Goal: Task Accomplishment & Management: Use online tool/utility

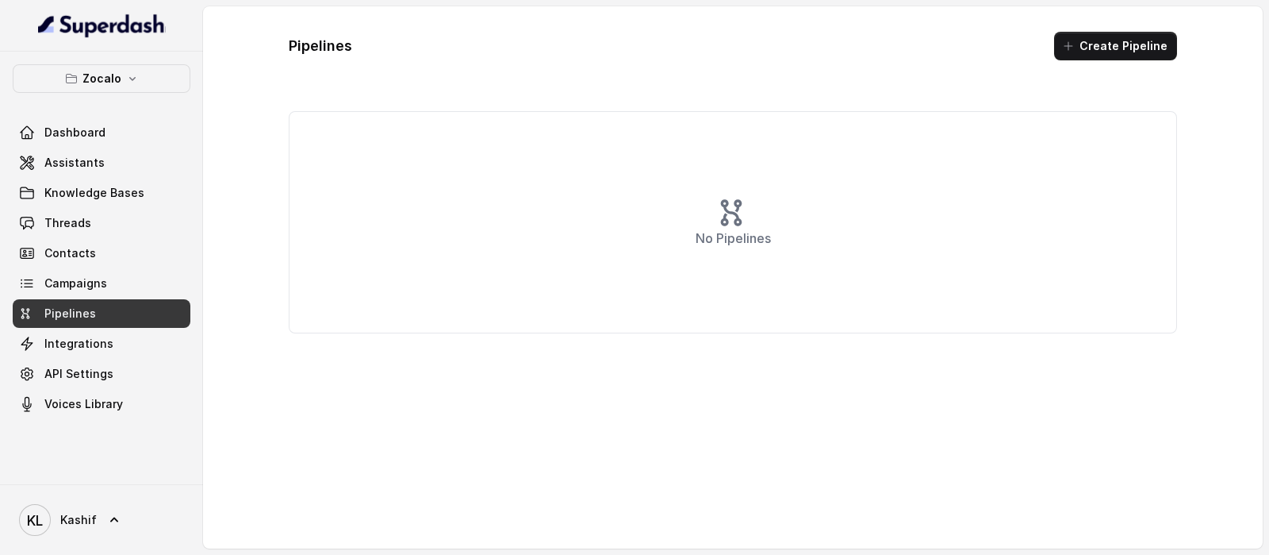
click at [1015, 44] on button "Create Pipeline" at bounding box center [1115, 46] width 123 height 29
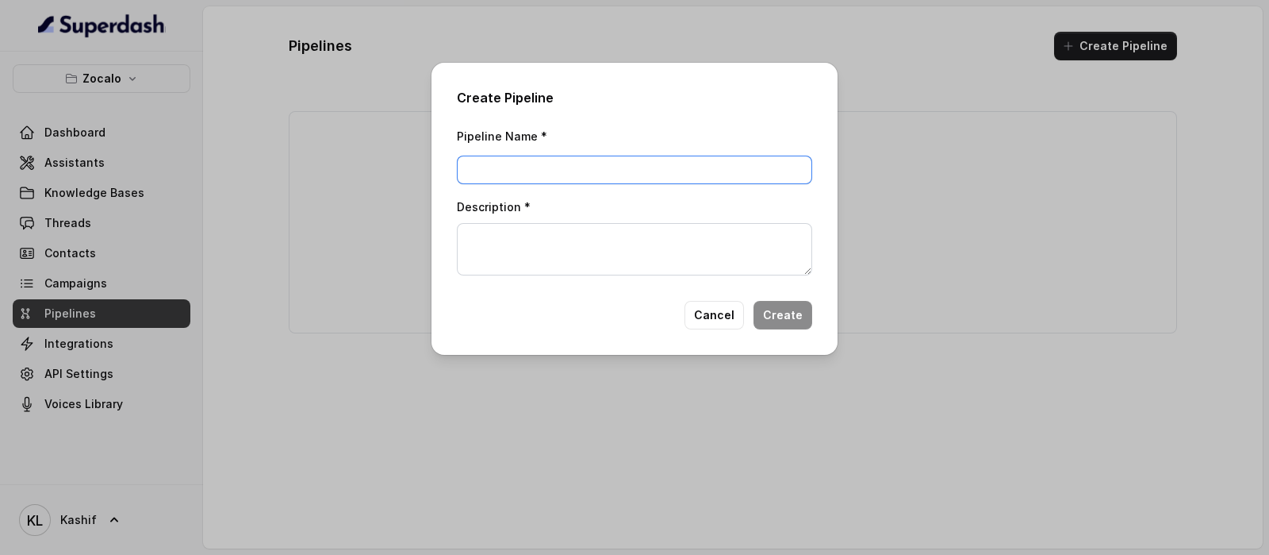
click at [741, 171] on input "Pipeline Name *" at bounding box center [634, 169] width 355 height 29
type input "test: true"
click at [663, 247] on textarea "Description *" at bounding box center [634, 249] width 355 height 52
type textarea "t"
type textarea "test:true"
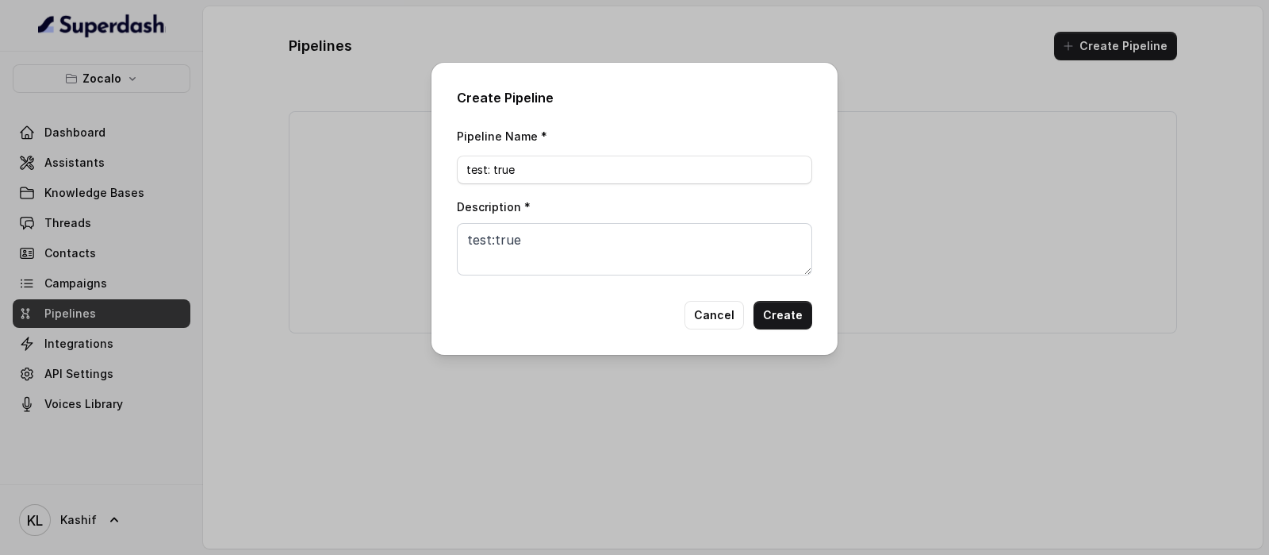
click at [788, 316] on button "Create" at bounding box center [783, 315] width 59 height 29
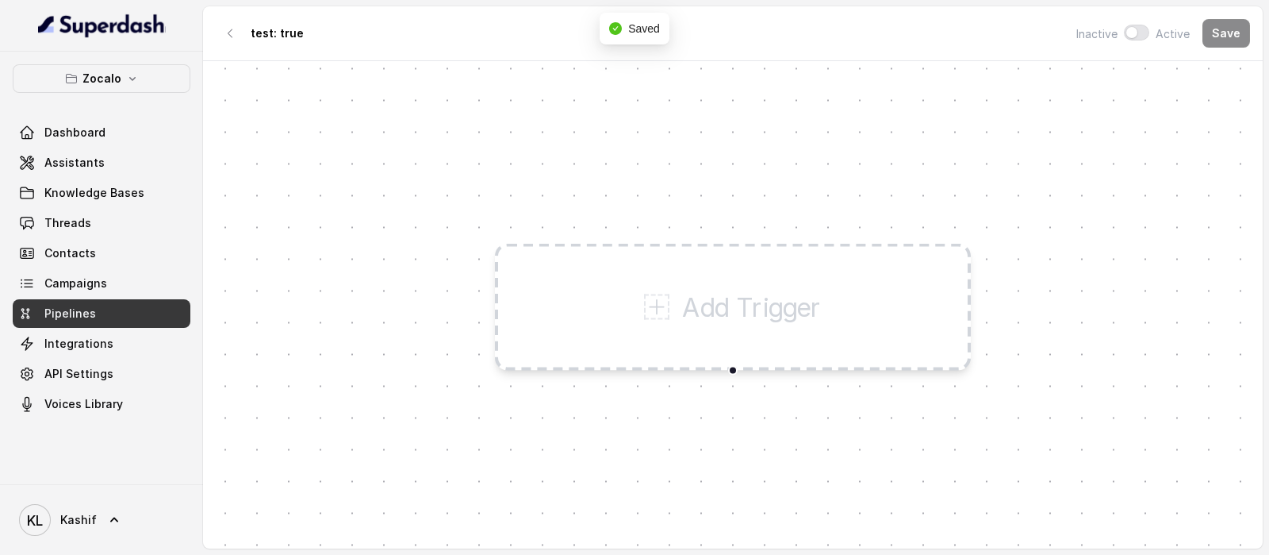
click at [639, 295] on div "Add Trigger" at bounding box center [733, 307] width 476 height 127
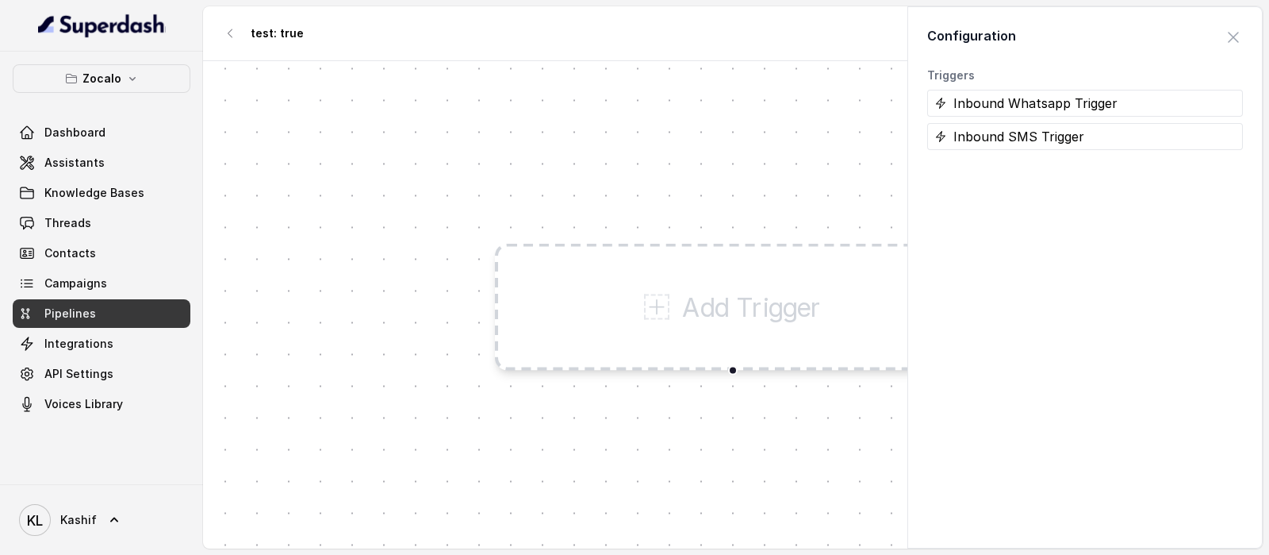
click at [681, 299] on div "Add Trigger" at bounding box center [733, 307] width 178 height 38
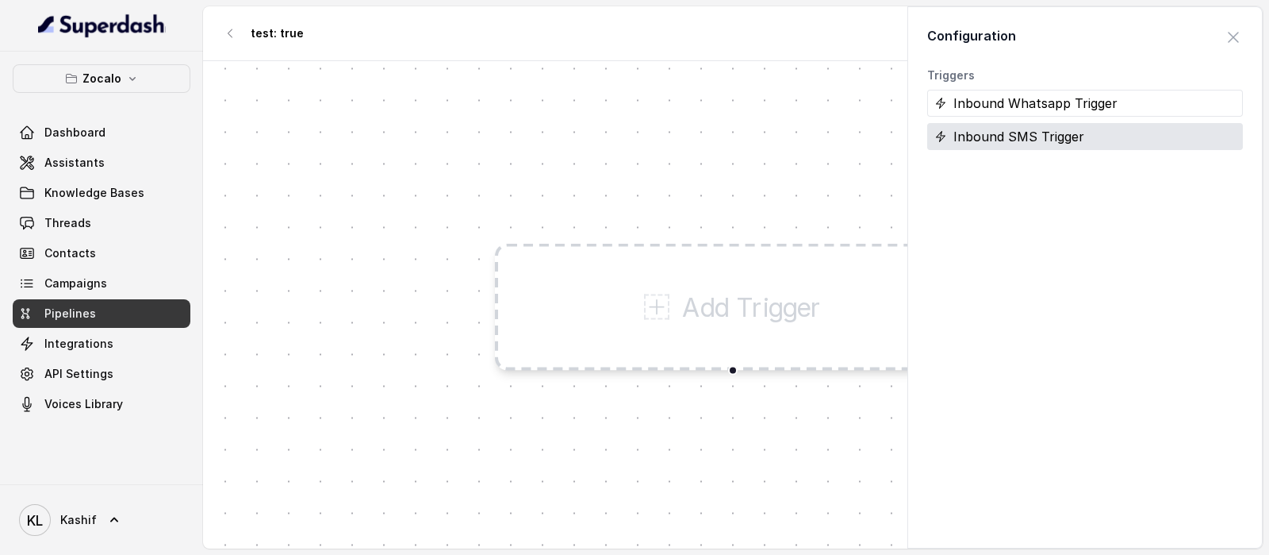
click at [999, 136] on div "Inbound SMS Trigger" at bounding box center [1085, 136] width 316 height 27
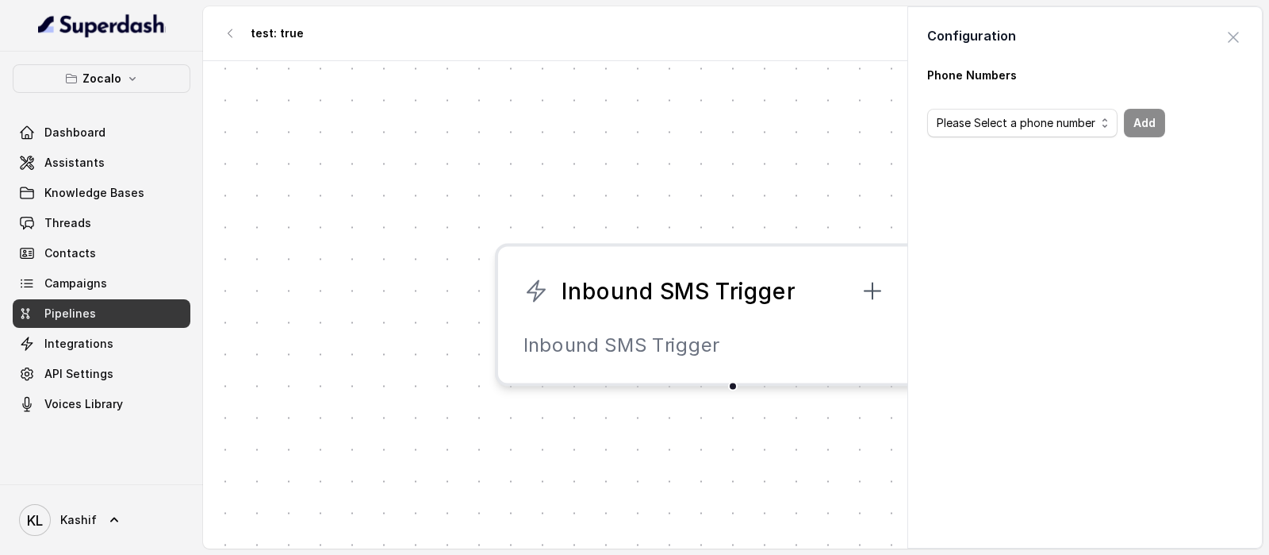
click at [694, 218] on div "Inbound SMS Trigger Inbound SMS Trigger" at bounding box center [733, 306] width 1060 height 491
click at [708, 195] on div "Inbound SMS Trigger Inbound SMS Trigger" at bounding box center [733, 306] width 1060 height 491
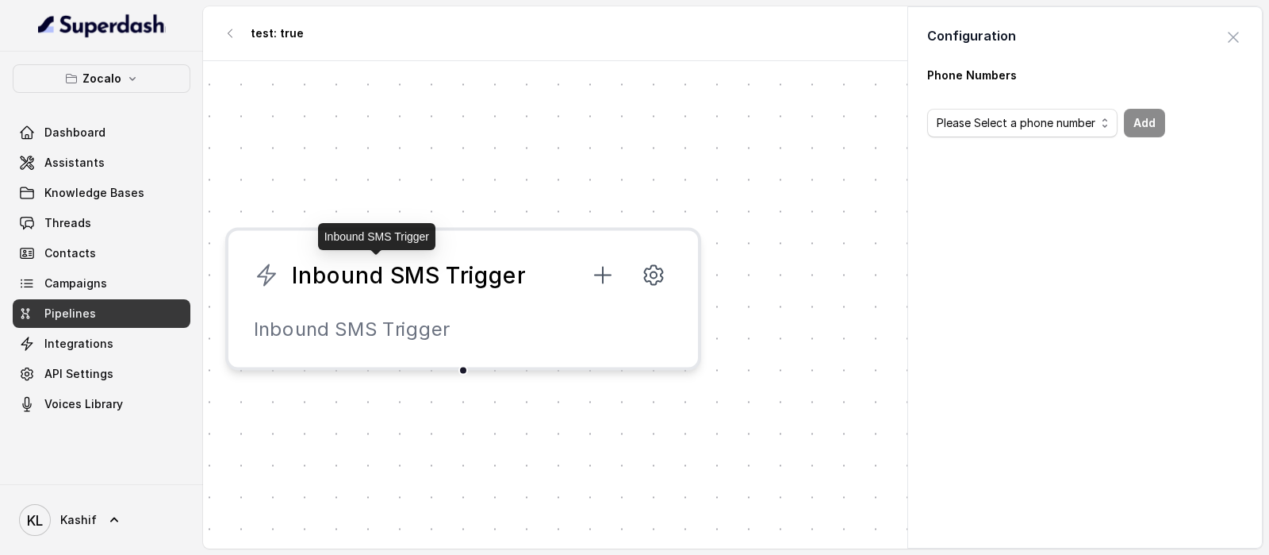
drag, startPoint x: 682, startPoint y: 275, endPoint x: 413, endPoint y: 259, distance: 270.2
click at [413, 259] on span "Inbound SMS Trigger" at bounding box center [408, 275] width 233 height 32
click at [717, 180] on div "Inbound SMS Trigger Inbound SMS Trigger" at bounding box center [733, 306] width 1060 height 491
click at [1015, 46] on span "button" at bounding box center [1233, 37] width 35 height 35
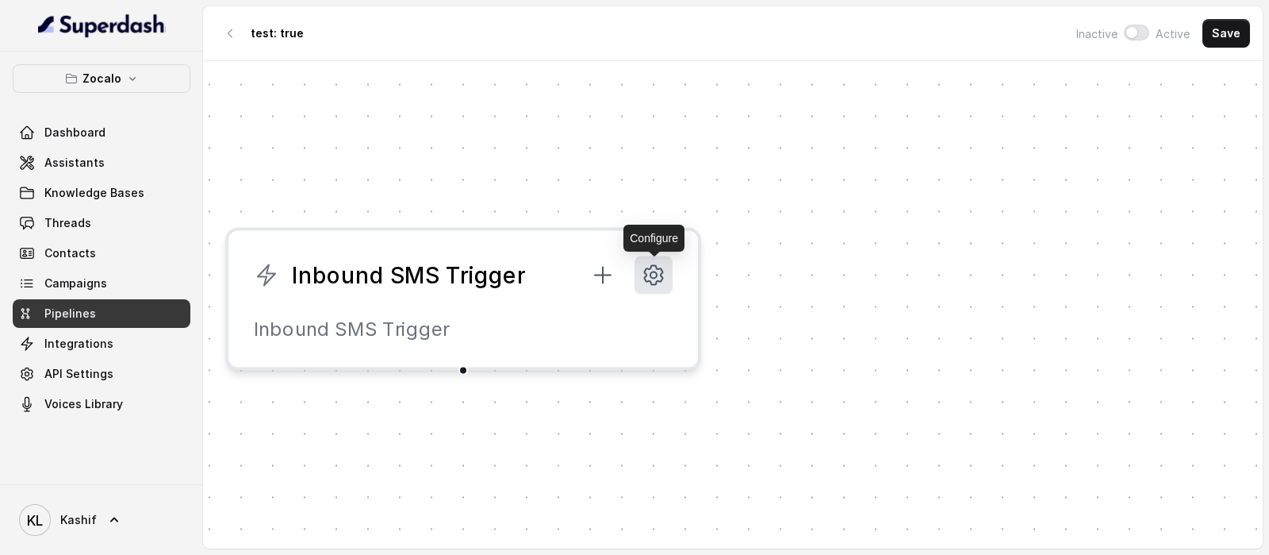
click at [655, 272] on icon at bounding box center [654, 275] width 6 height 6
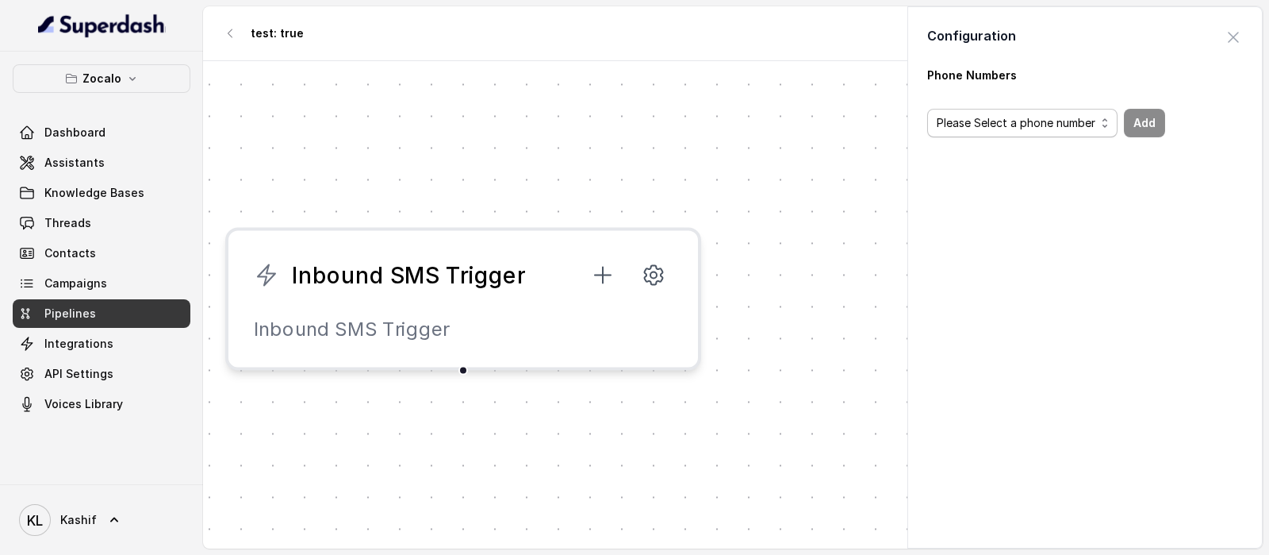
click at [999, 130] on span "Please Select a phone number" at bounding box center [1016, 122] width 159 height 19
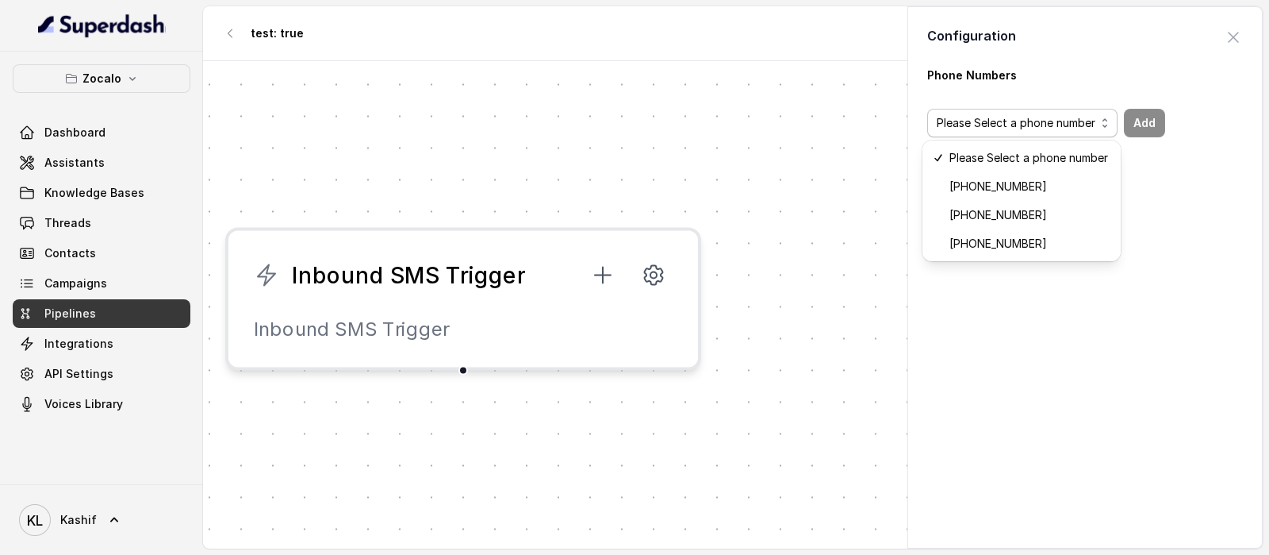
click at [1000, 335] on div "Phone Numbers Please Select a phone number Add" at bounding box center [1085, 297] width 354 height 461
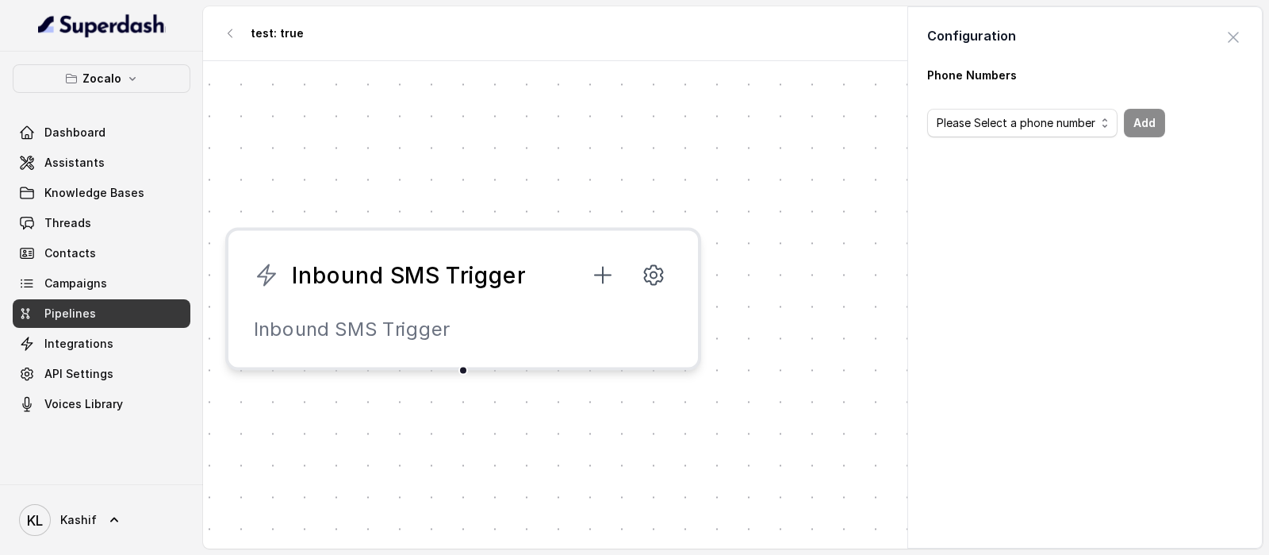
click at [460, 371] on body "Zocalo Dashboard Assistants Knowledge Bases Threads Contacts Campaigns Pipeline…" at bounding box center [634, 277] width 1269 height 555
click at [468, 358] on body "Zocalo Dashboard Assistants Knowledge Bases Threads Contacts Campaigns Pipeline…" at bounding box center [634, 277] width 1269 height 555
drag, startPoint x: 465, startPoint y: 351, endPoint x: 461, endPoint y: 369, distance: 18.7
click at [461, 369] on body "Zocalo Dashboard Assistants Knowledge Bases Threads Contacts Campaigns Pipeline…" at bounding box center [634, 277] width 1269 height 555
click at [460, 370] on body "Zocalo Dashboard Assistants Knowledge Bases Threads Contacts Campaigns Pipeline…" at bounding box center [634, 277] width 1269 height 555
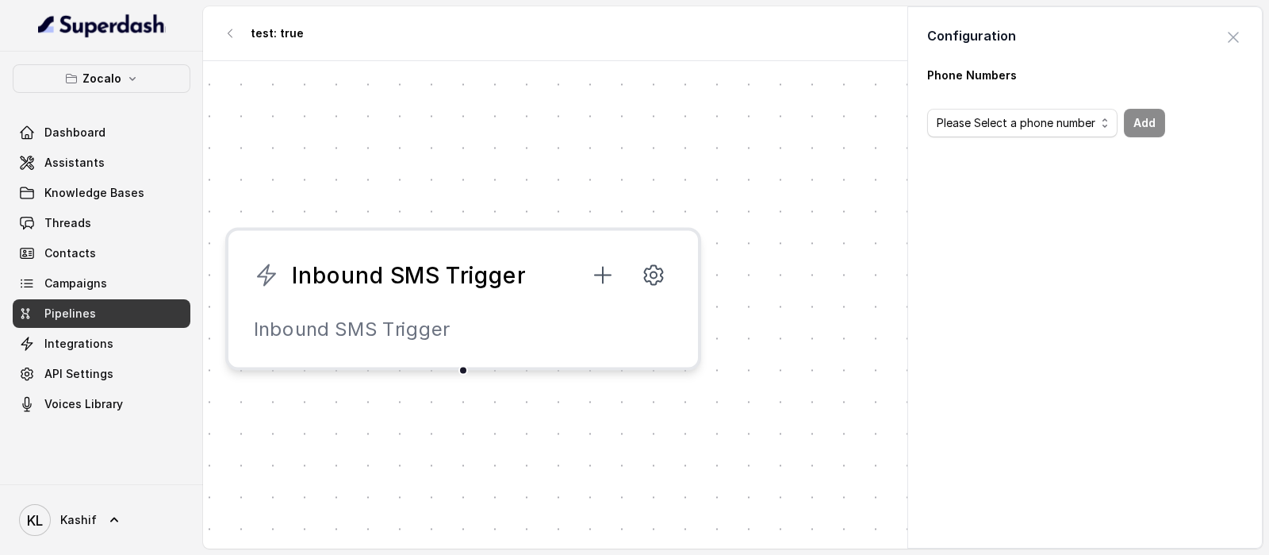
click at [694, 116] on body "Zocalo Dashboard Assistants Knowledge Bases Threads Contacts Campaigns Pipeline…" at bounding box center [634, 277] width 1269 height 555
click at [1015, 38] on span "button" at bounding box center [1233, 37] width 35 height 35
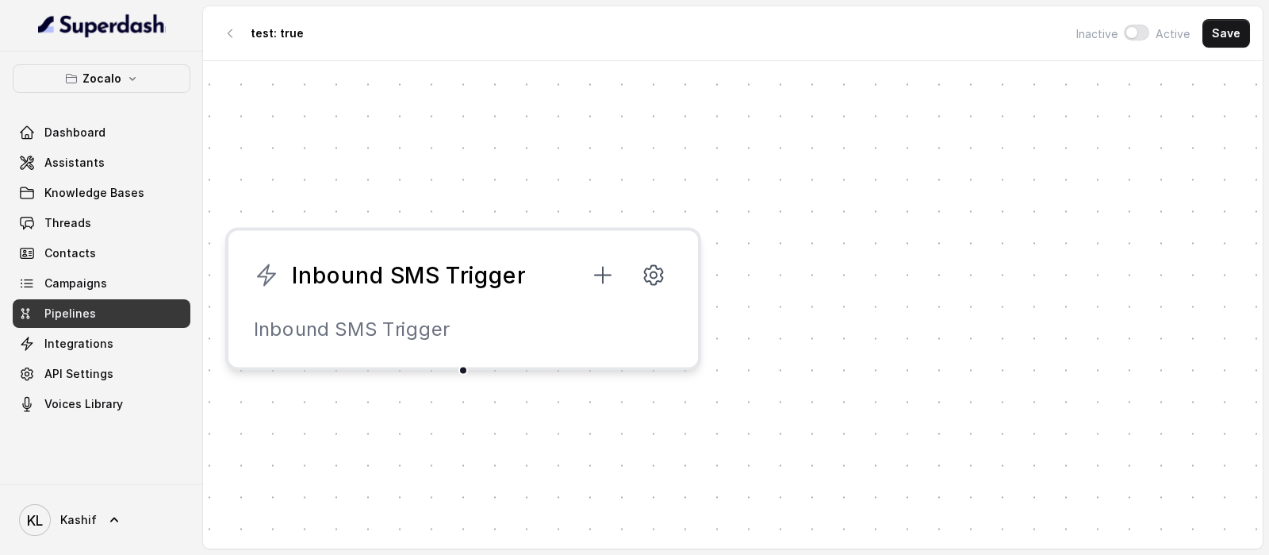
click at [464, 367] on div at bounding box center [464, 371] width 10 height 10
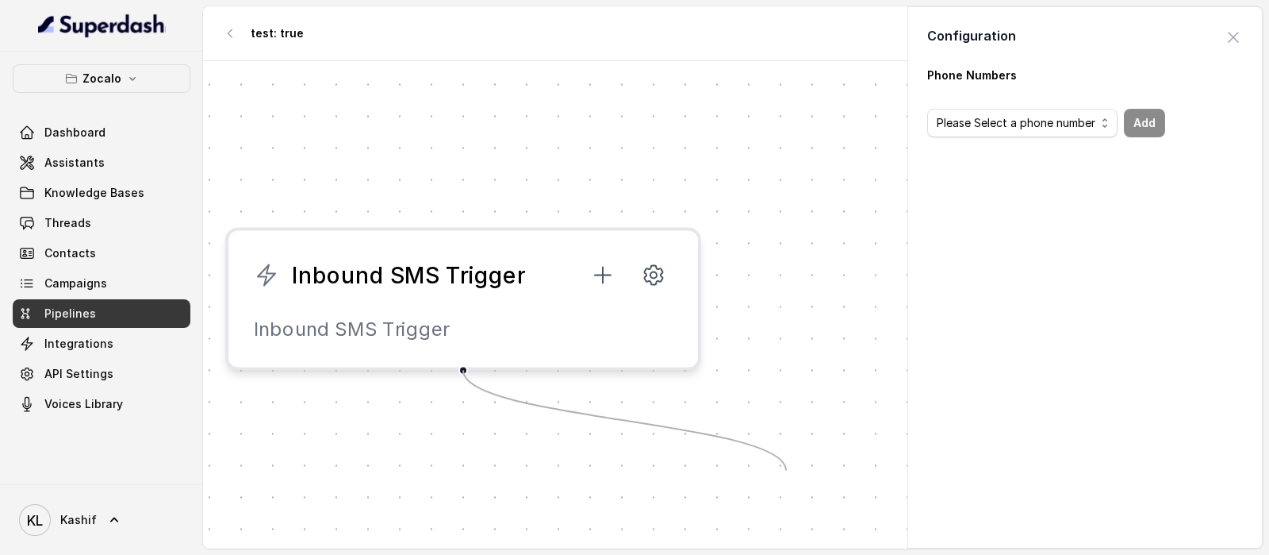
drag, startPoint x: 463, startPoint y: 370, endPoint x: 786, endPoint y: 470, distance: 338.8
click at [786, 443] on div "Inbound SMS Trigger Inbound SMS Trigger" at bounding box center [733, 306] width 1060 height 491
click at [574, 170] on div "Inbound SMS Trigger Inbound SMS Trigger" at bounding box center [733, 306] width 1060 height 491
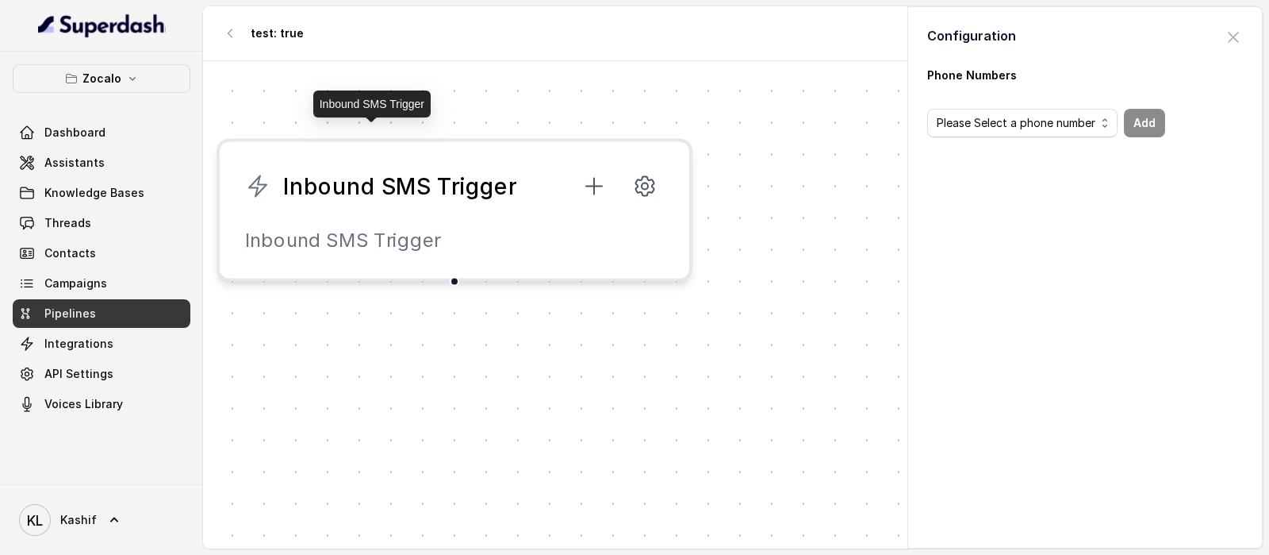
drag, startPoint x: 488, startPoint y: 271, endPoint x: 478, endPoint y: 185, distance: 87.0
click at [478, 185] on span "Inbound SMS Trigger" at bounding box center [399, 187] width 233 height 32
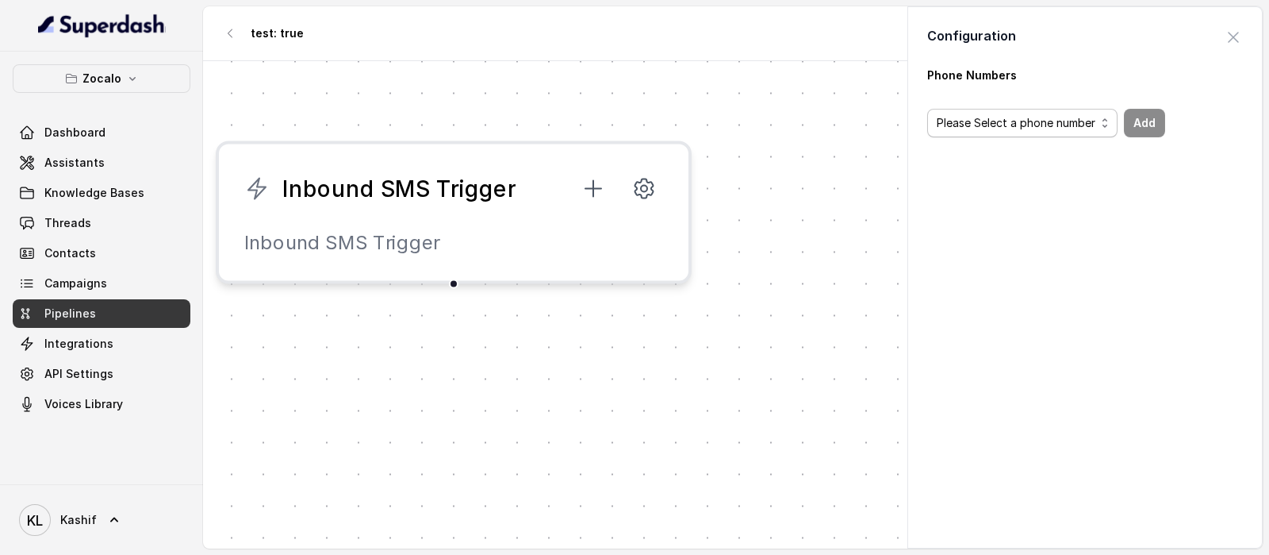
click at [1015, 130] on span "Please Select a phone number" at bounding box center [1016, 122] width 159 height 19
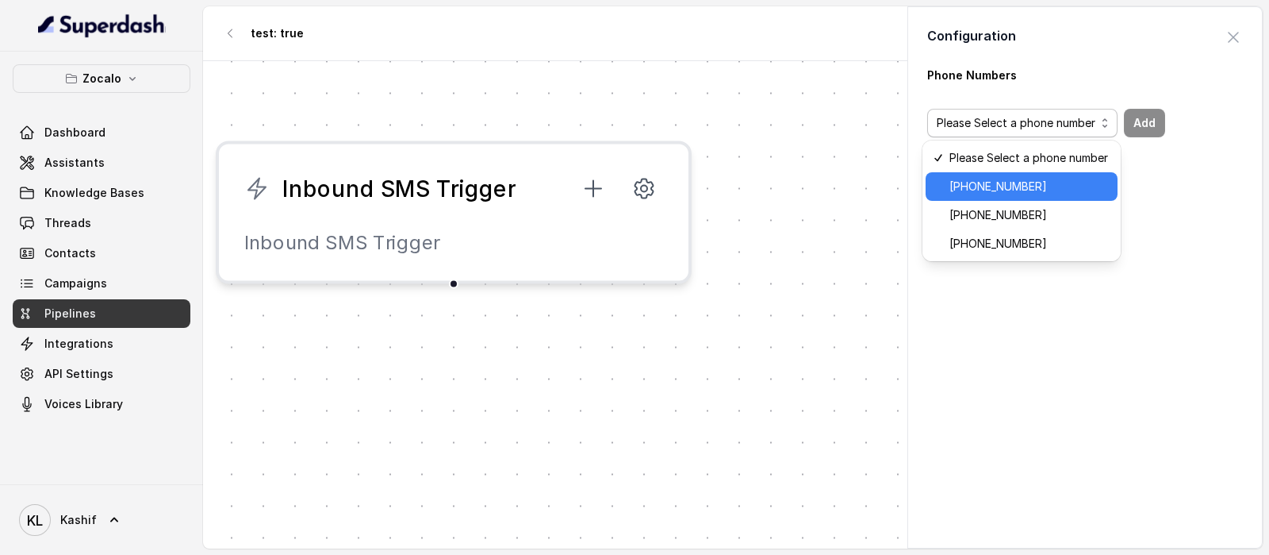
click at [1015, 183] on span "[PHONE_NUMBER]" at bounding box center [1029, 186] width 159 height 19
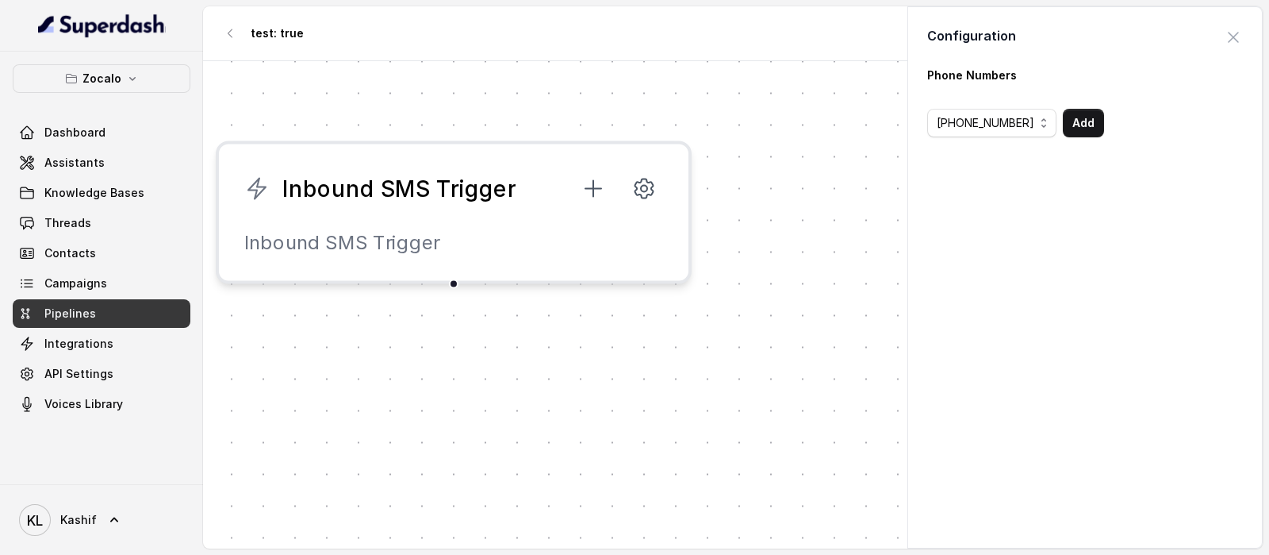
click at [737, 331] on body "Zocalo Dashboard Assistants Knowledge Bases Threads Contacts Campaigns Pipeline…" at bounding box center [634, 277] width 1269 height 555
click at [1015, 132] on button "Add" at bounding box center [1083, 123] width 41 height 29
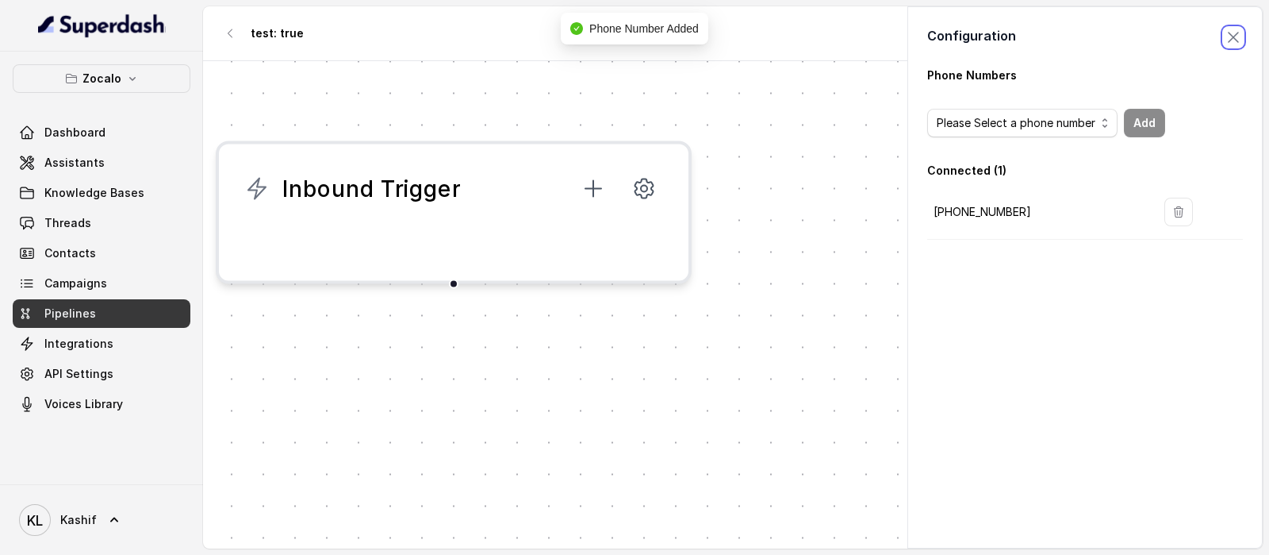
click at [1015, 41] on span "button" at bounding box center [1233, 37] width 35 height 35
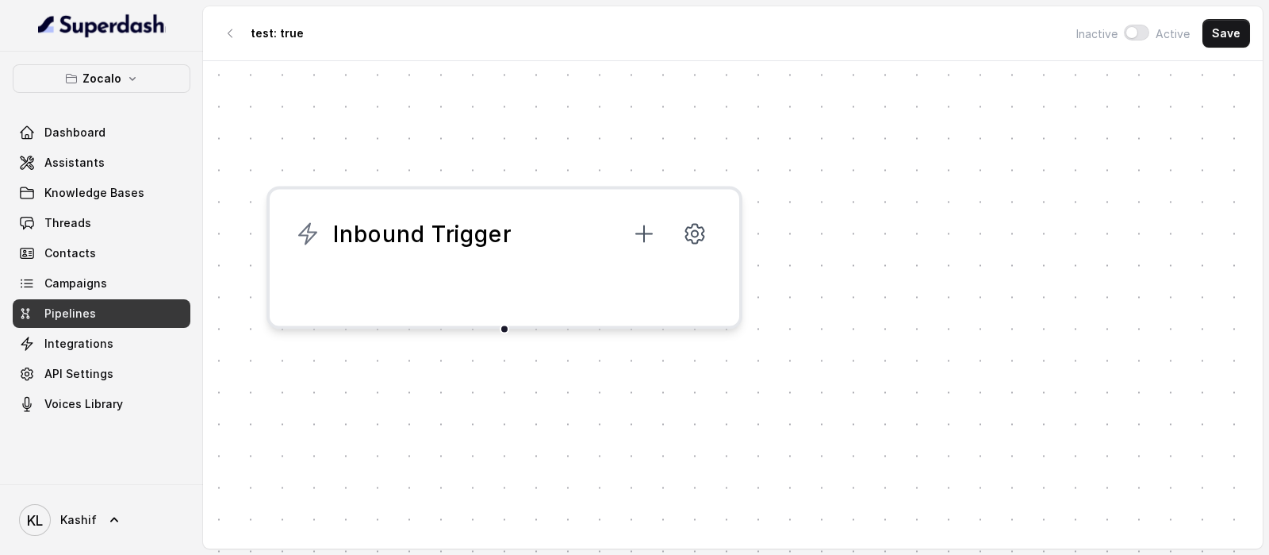
drag, startPoint x: 451, startPoint y: 287, endPoint x: 502, endPoint y: 332, distance: 68.6
click at [502, 332] on div "Inbound Trigger" at bounding box center [733, 306] width 1060 height 491
click at [640, 239] on icon at bounding box center [644, 233] width 25 height 25
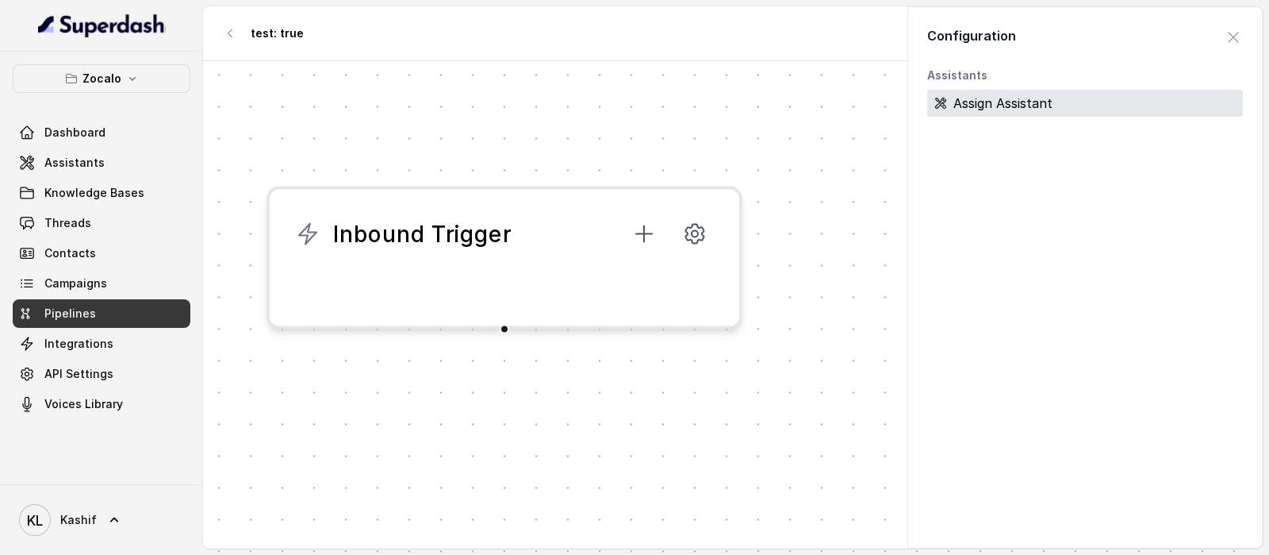
click at [1015, 101] on div "Assign Assistant" at bounding box center [1085, 103] width 316 height 27
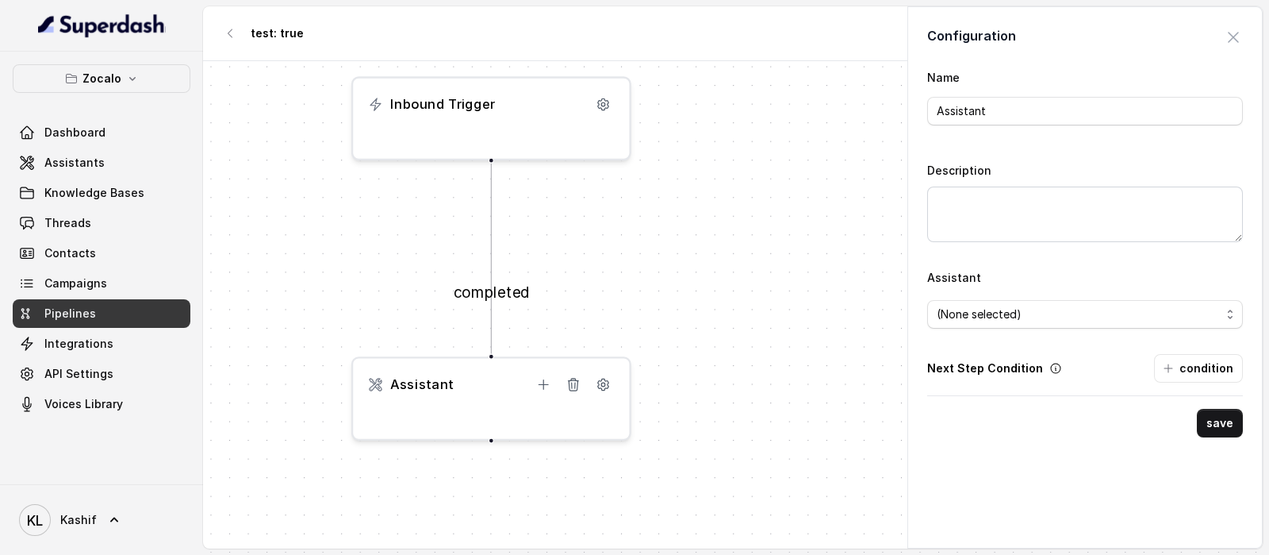
click at [1015, 318] on span "(None selected)" at bounding box center [1079, 314] width 284 height 19
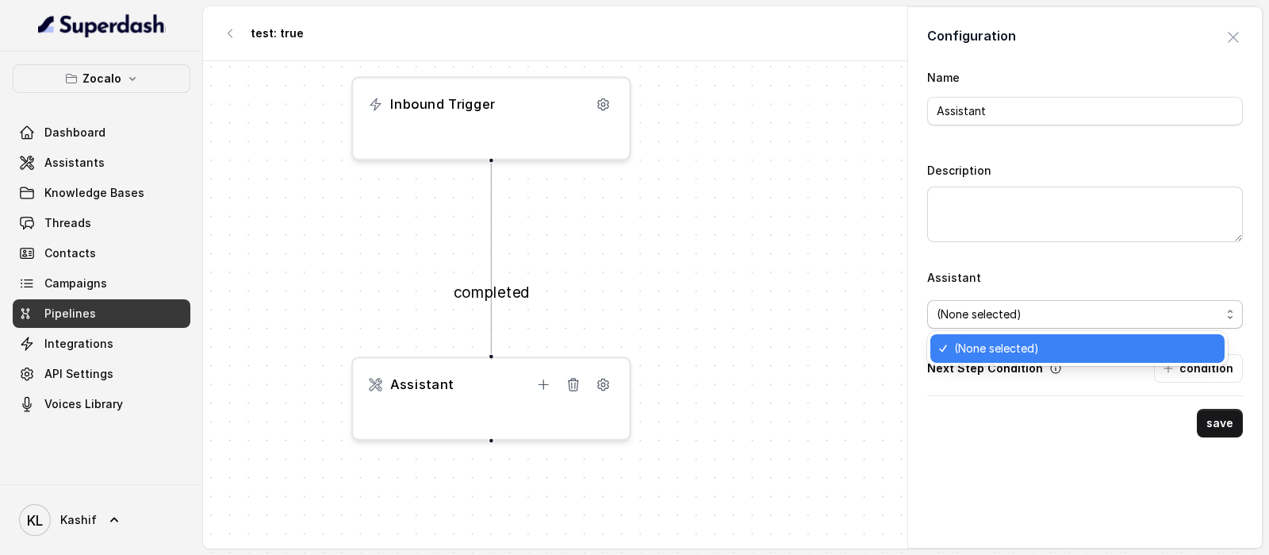
click at [1015, 317] on span "(None selected)" at bounding box center [1079, 314] width 284 height 19
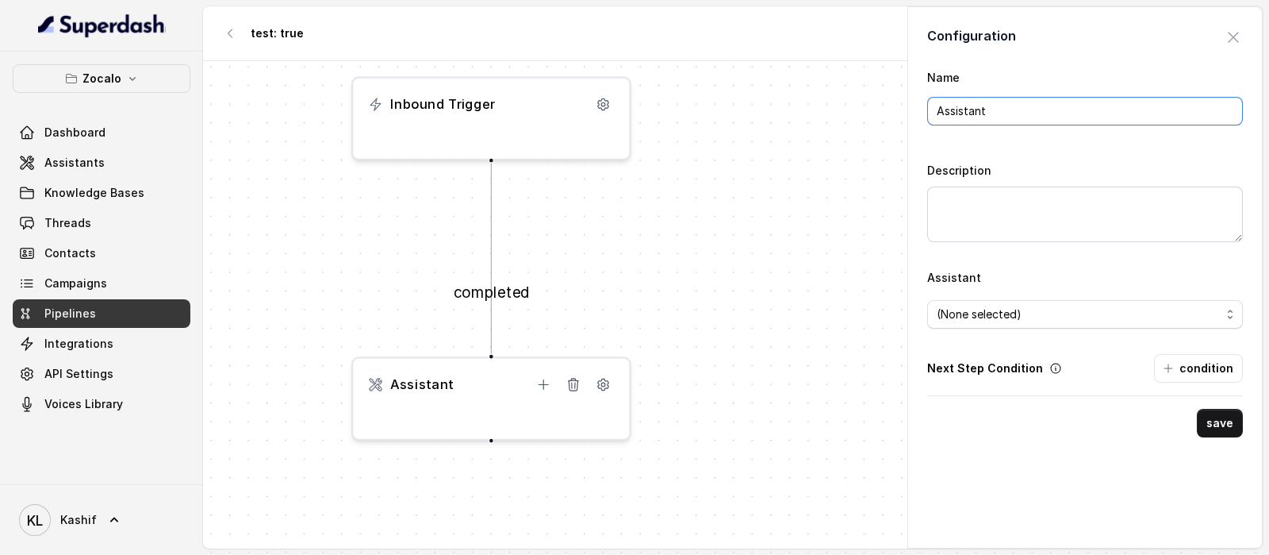
click at [1015, 106] on input "Assistant" at bounding box center [1085, 111] width 316 height 29
click at [1015, 422] on button "save" at bounding box center [1220, 423] width 46 height 29
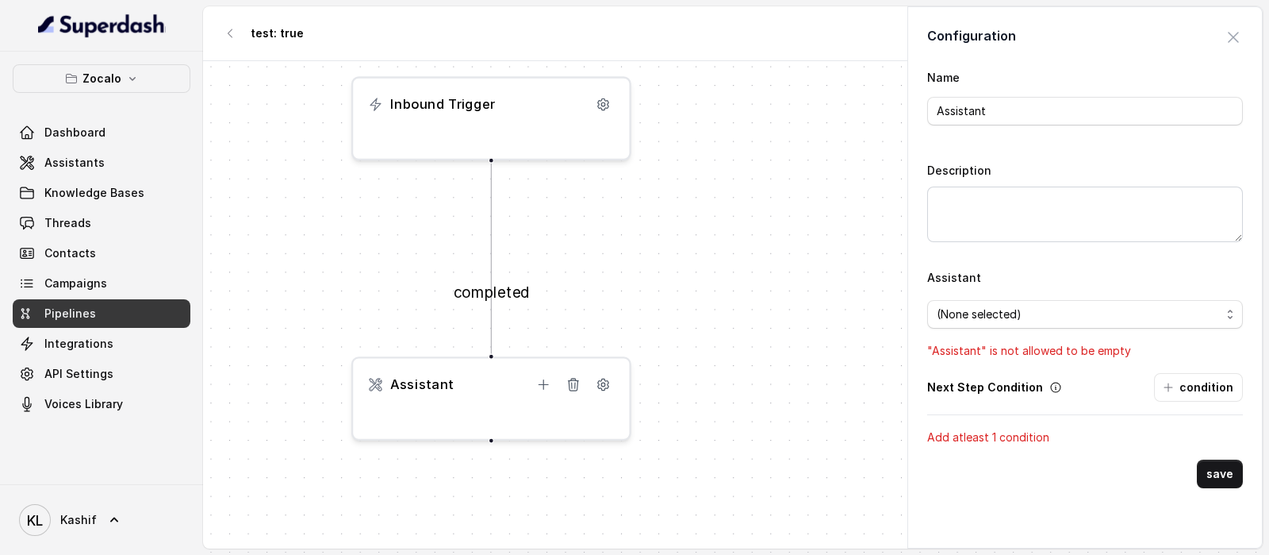
click at [1015, 311] on span "(None selected)" at bounding box center [1079, 314] width 284 height 19
click at [1015, 108] on input "Assistant" at bounding box center [1085, 111] width 316 height 29
type input "A"
type input "hello"
click at [1015, 321] on span "(None selected)" at bounding box center [1079, 314] width 284 height 19
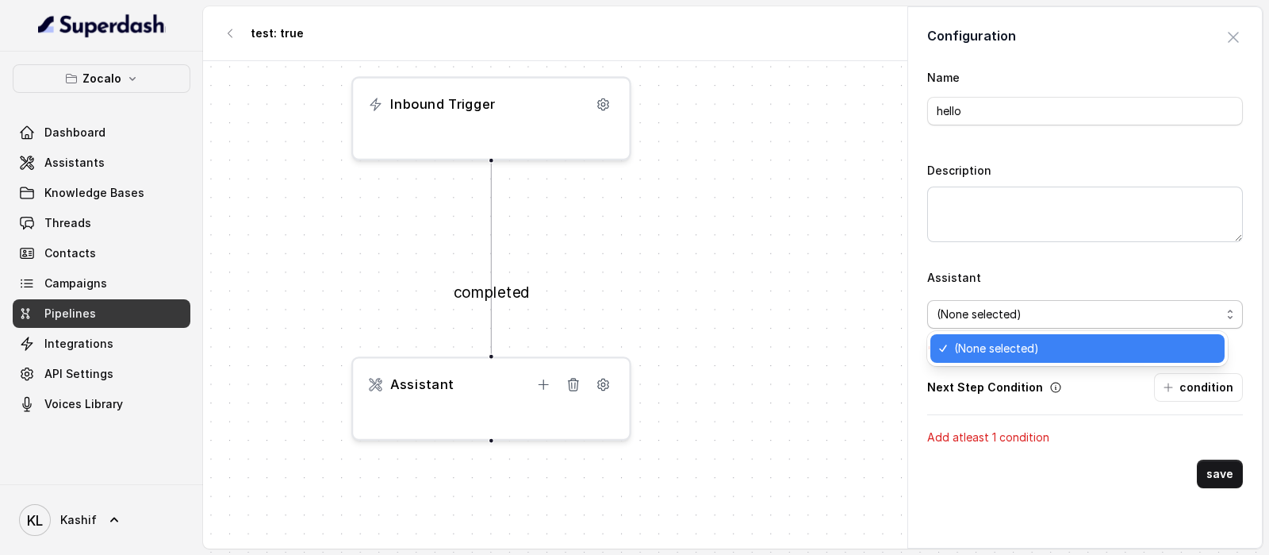
click at [1015, 305] on span "(None selected)" at bounding box center [1079, 314] width 284 height 19
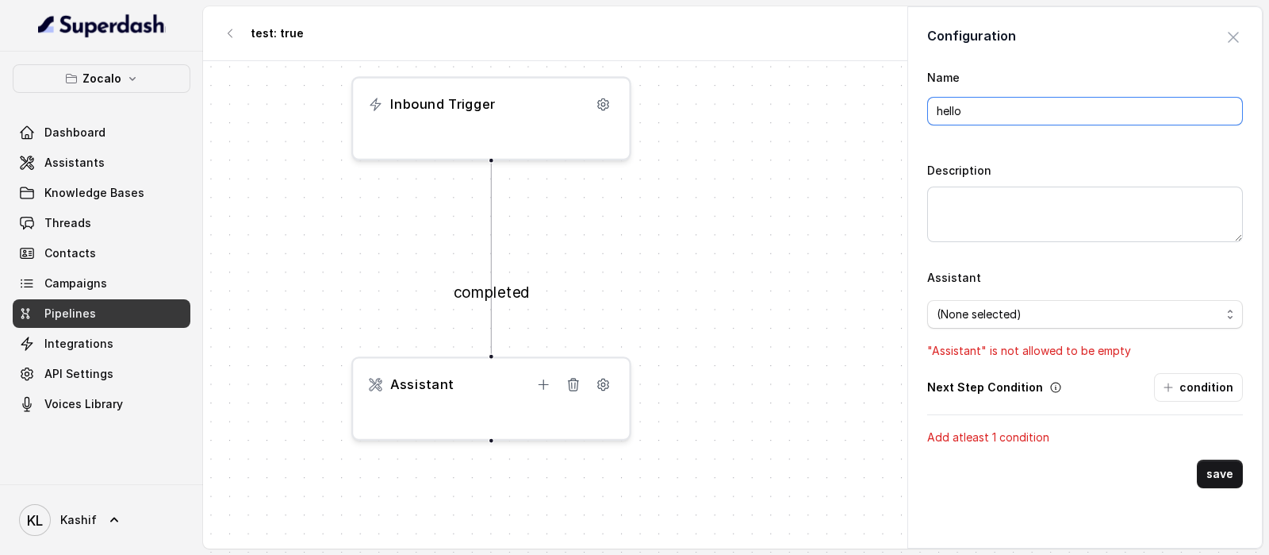
click at [1015, 106] on input "hello" at bounding box center [1085, 111] width 316 height 29
click at [1015, 440] on p "Add atleast 1 condition" at bounding box center [1085, 437] width 316 height 19
click at [1015, 389] on button "condition" at bounding box center [1198, 387] width 89 height 29
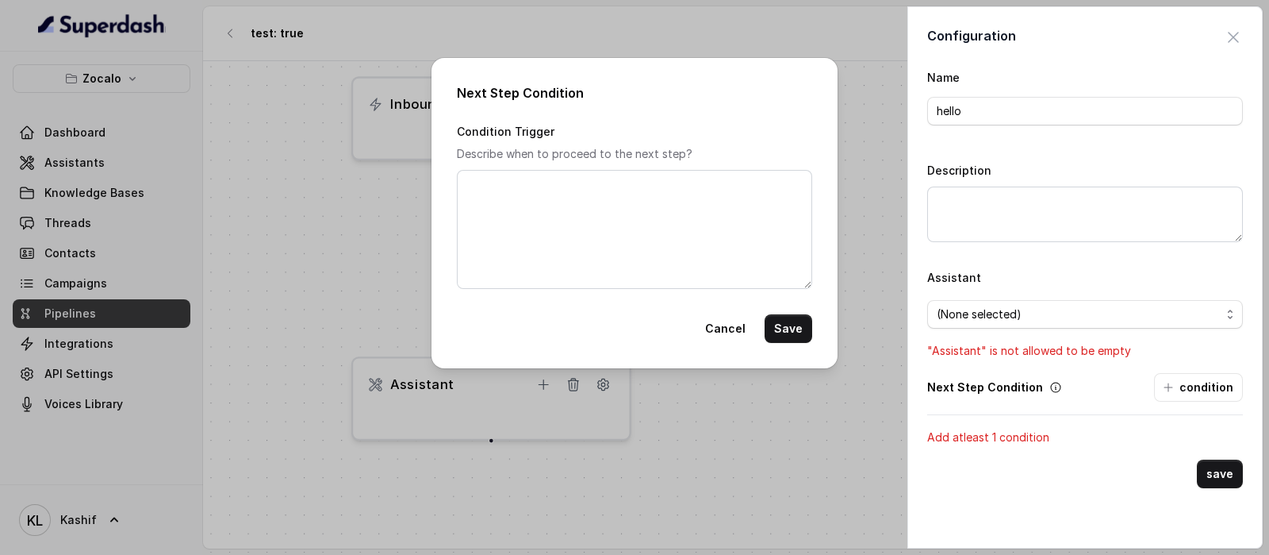
click at [731, 328] on button "Cancel" at bounding box center [726, 328] width 60 height 29
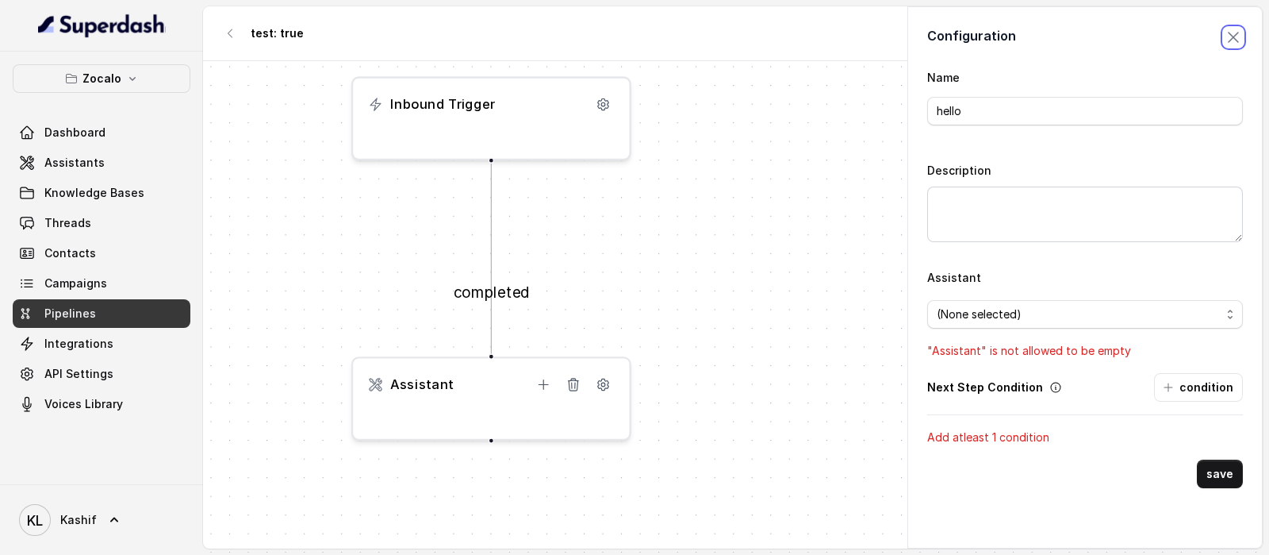
click at [1015, 36] on span "button" at bounding box center [1233, 37] width 35 height 35
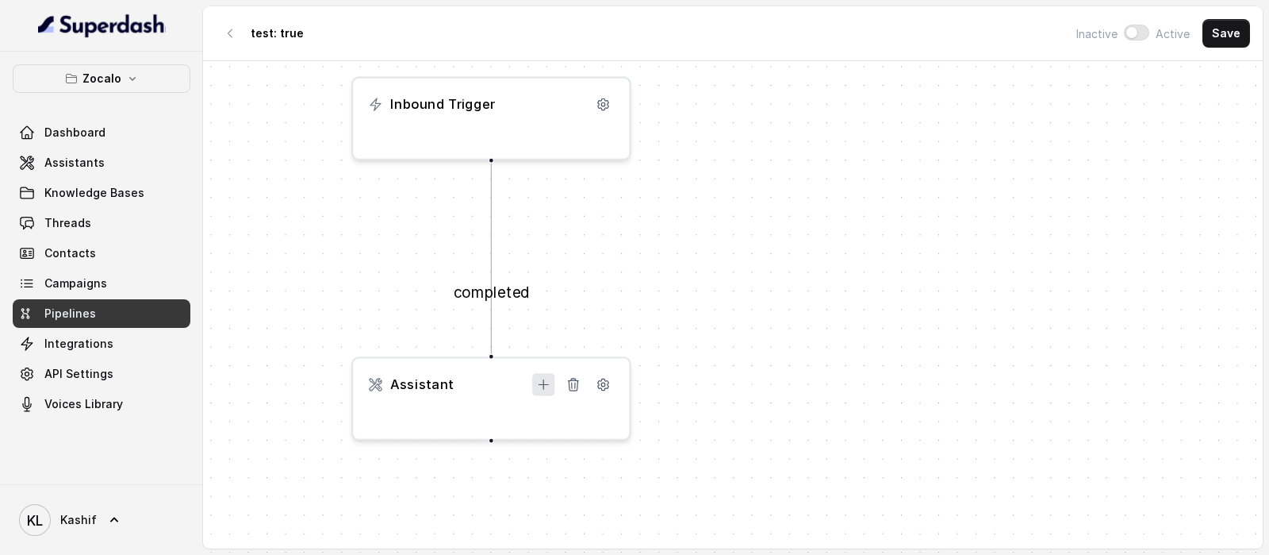
click at [543, 384] on icon at bounding box center [544, 385] width 10 height 10
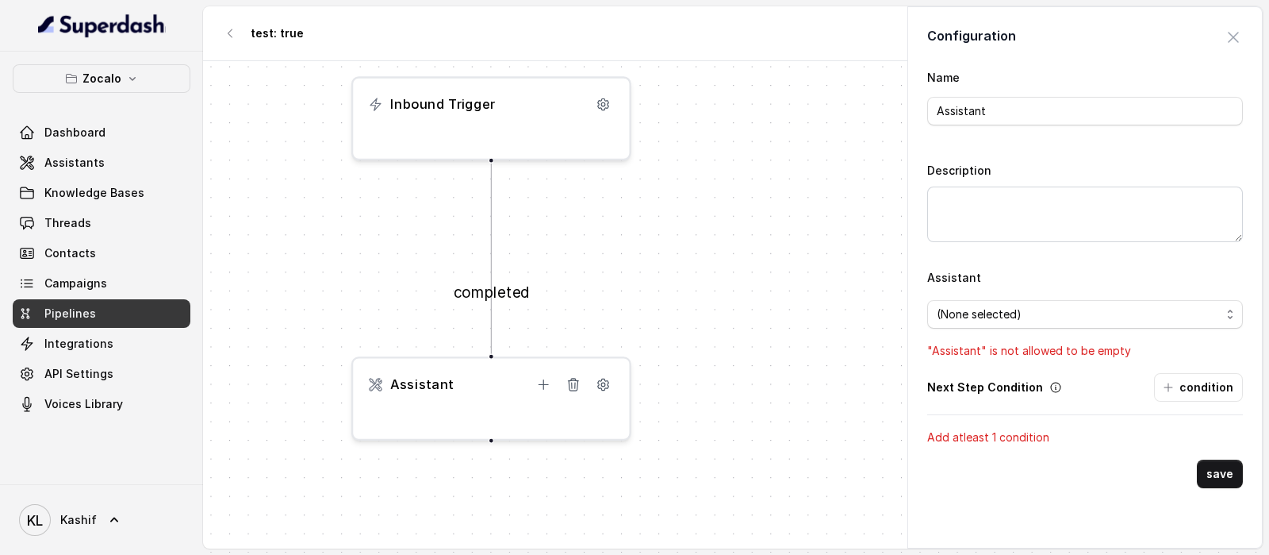
click at [709, 276] on div "completed Inbound Trigger Assistant" at bounding box center [733, 306] width 1060 height 491
click at [1015, 37] on span "button" at bounding box center [1233, 37] width 35 height 35
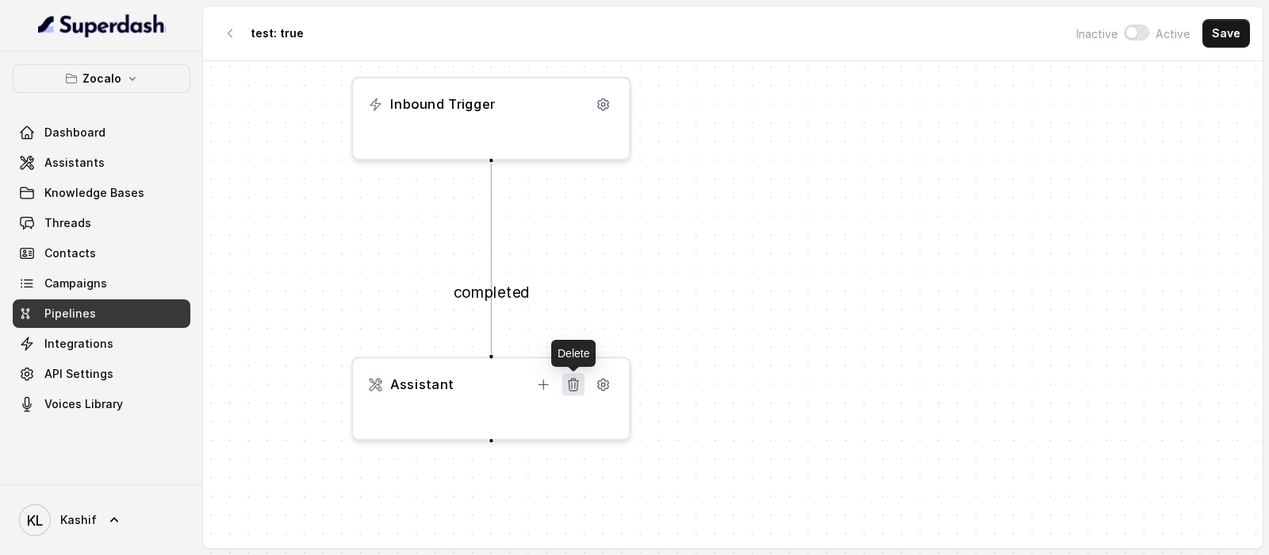
click at [577, 382] on icon at bounding box center [573, 384] width 10 height 12
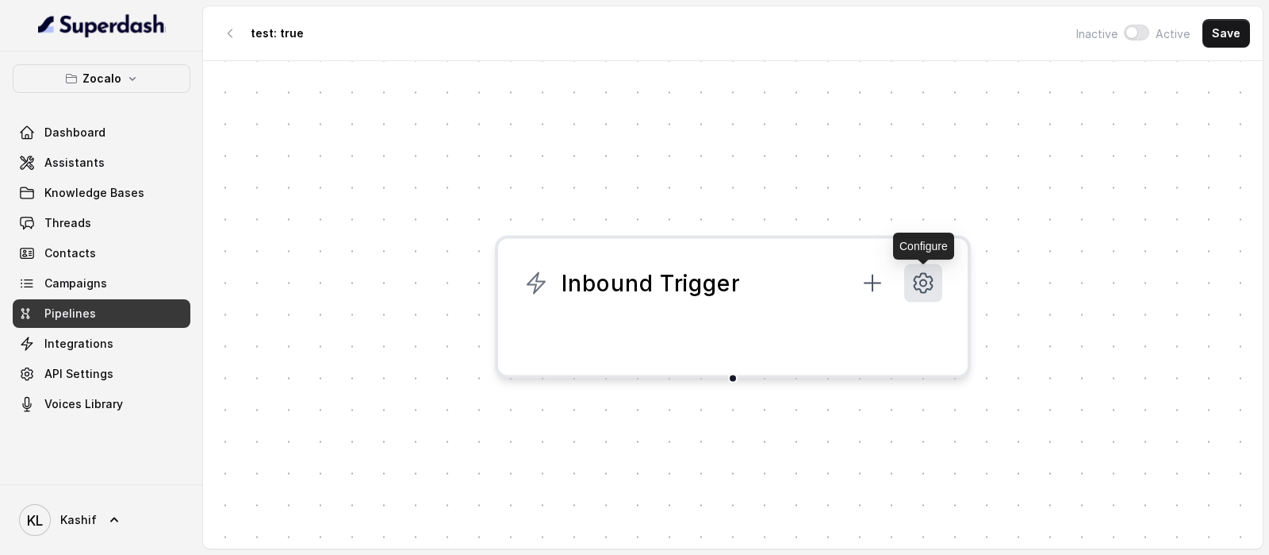
click at [925, 274] on icon at bounding box center [924, 283] width 18 height 19
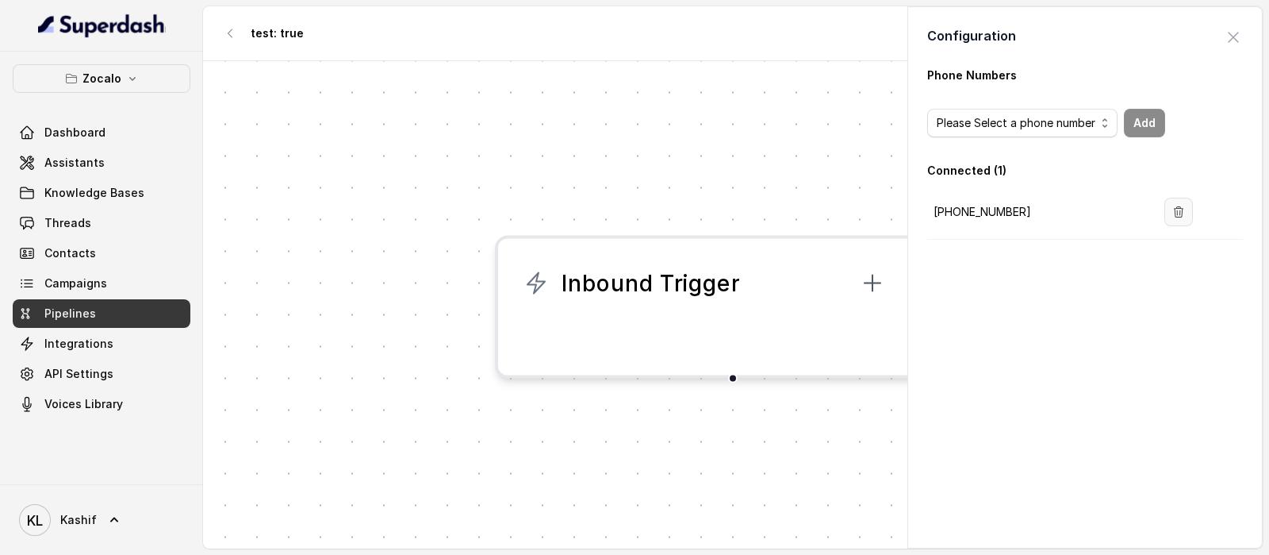
click at [1015, 204] on button "button" at bounding box center [1179, 212] width 29 height 29
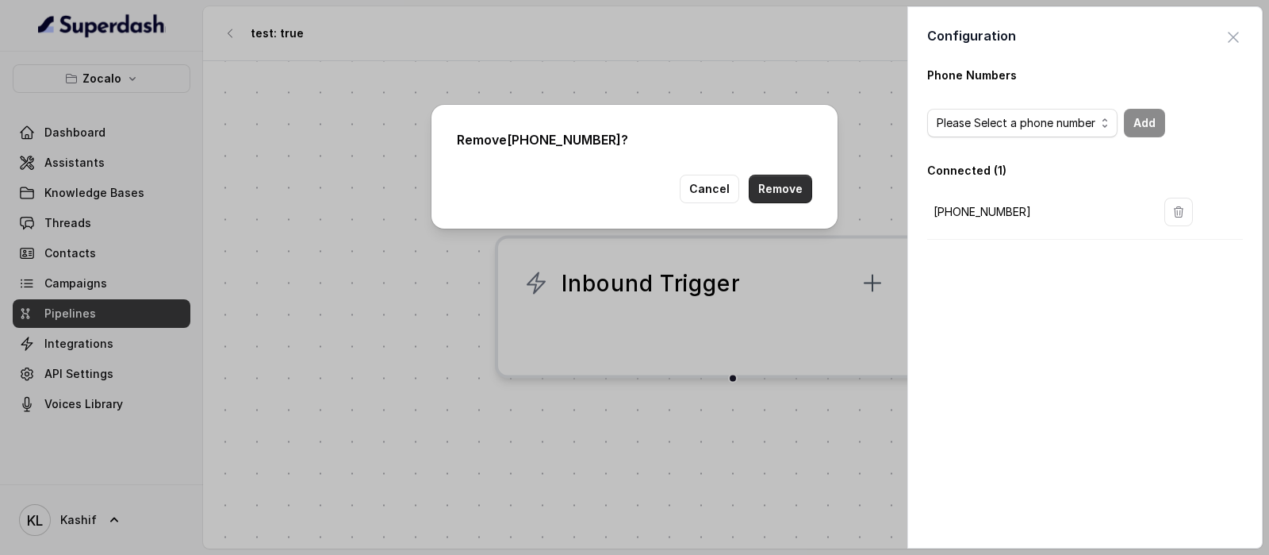
click at [798, 198] on button "Remove" at bounding box center [780, 189] width 63 height 29
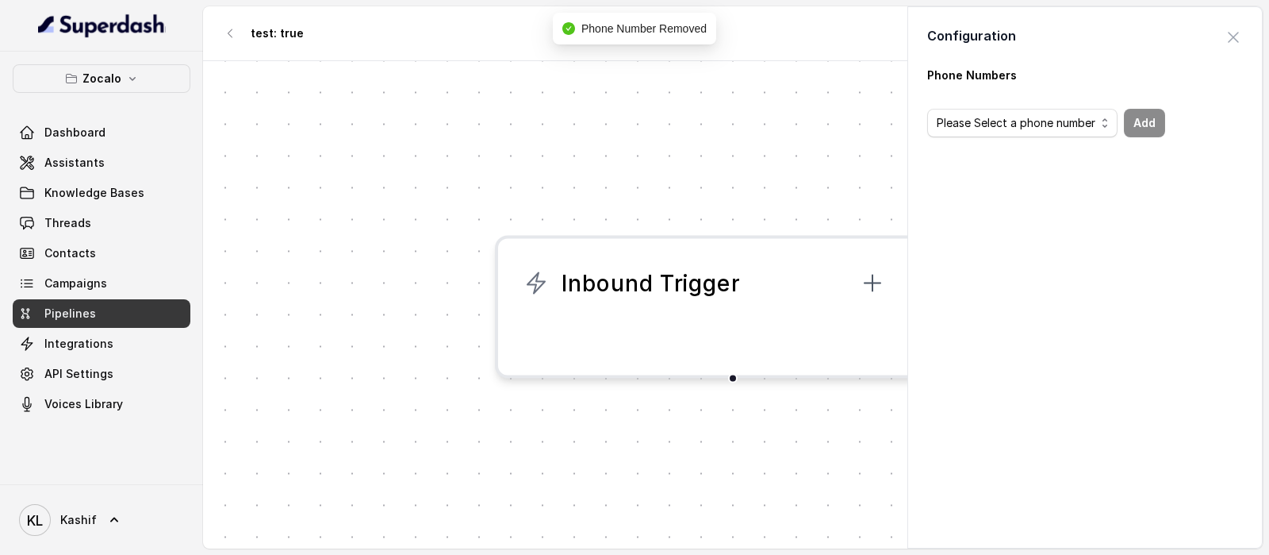
click at [571, 146] on body "Zocalo Dashboard Assistants Knowledge Bases Threads Contacts Campaigns Pipeline…" at bounding box center [634, 277] width 1269 height 555
click at [1015, 36] on span "button" at bounding box center [1233, 37] width 35 height 35
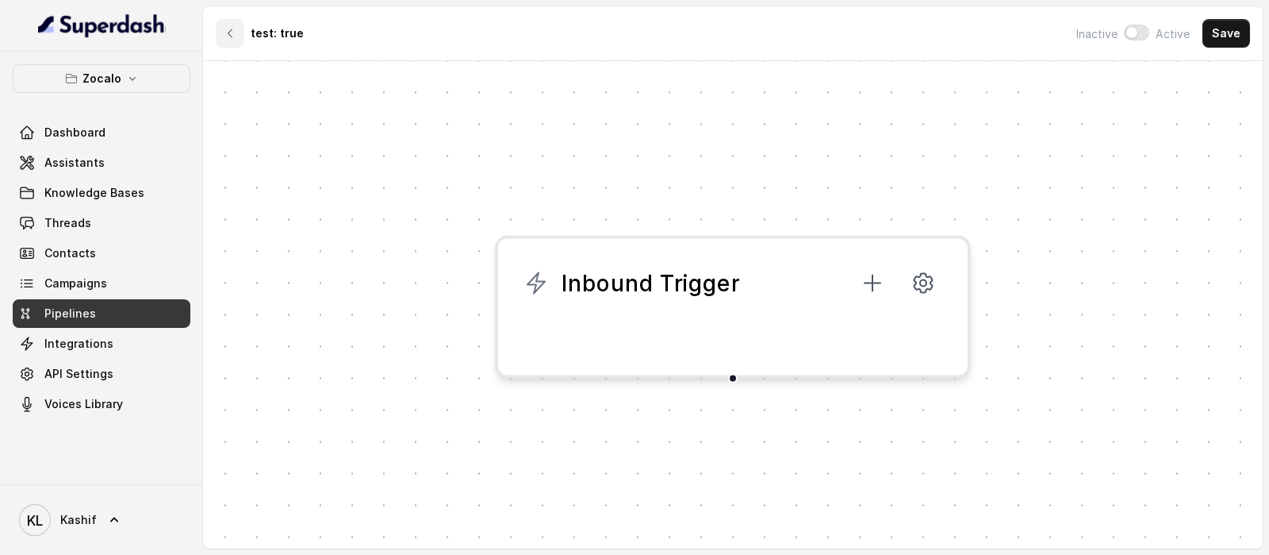
click at [221, 33] on button "button" at bounding box center [230, 33] width 29 height 29
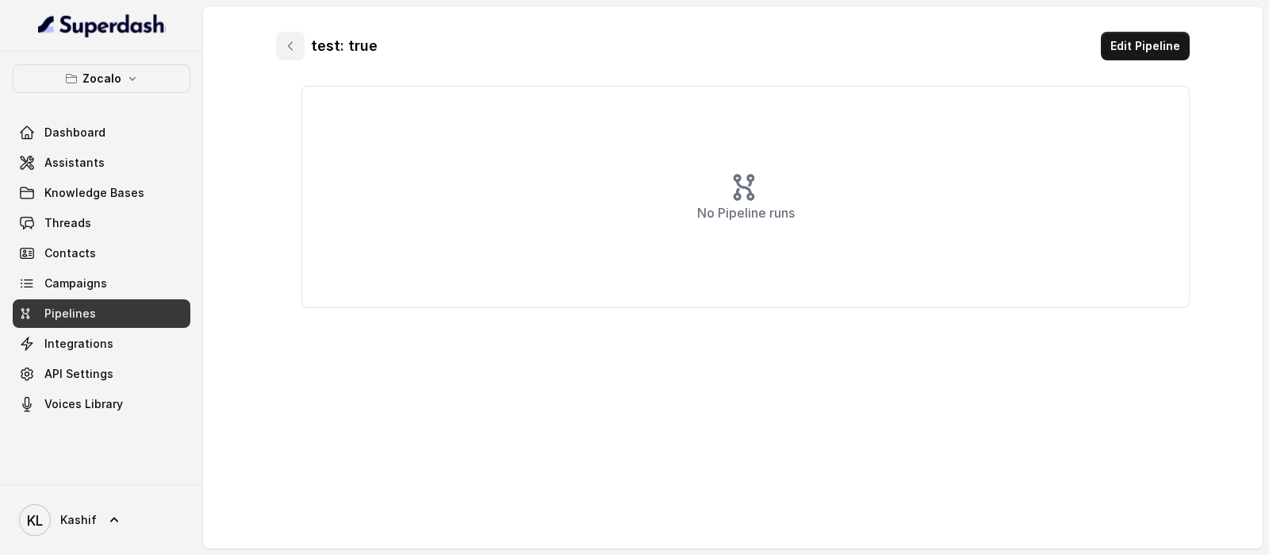
click at [294, 49] on icon "button" at bounding box center [290, 46] width 13 height 13
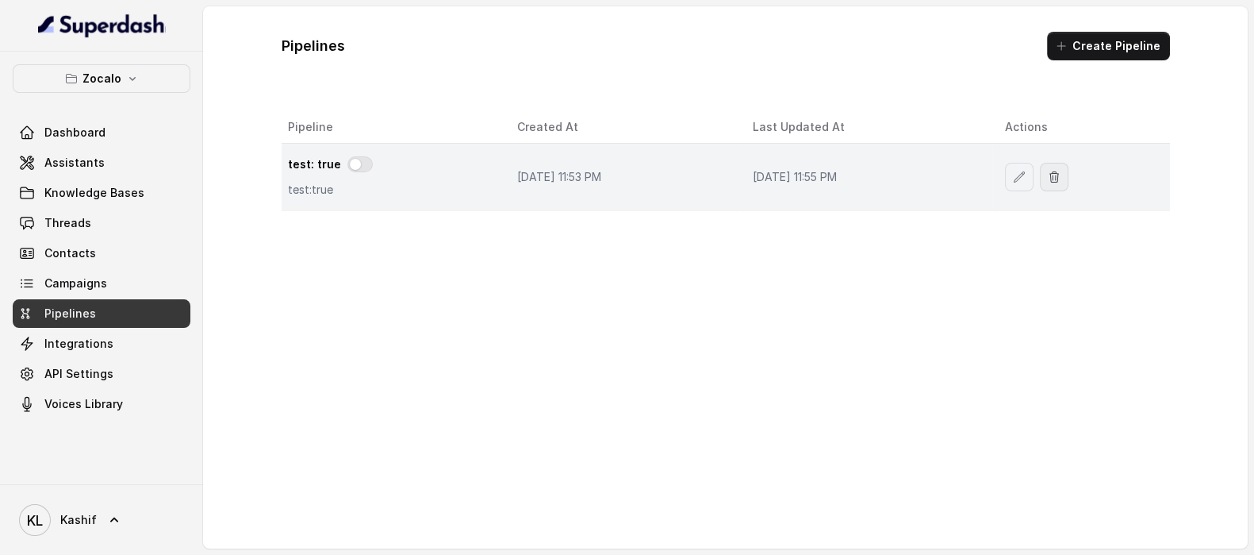
click at [1015, 180] on icon "button" at bounding box center [1054, 177] width 13 height 13
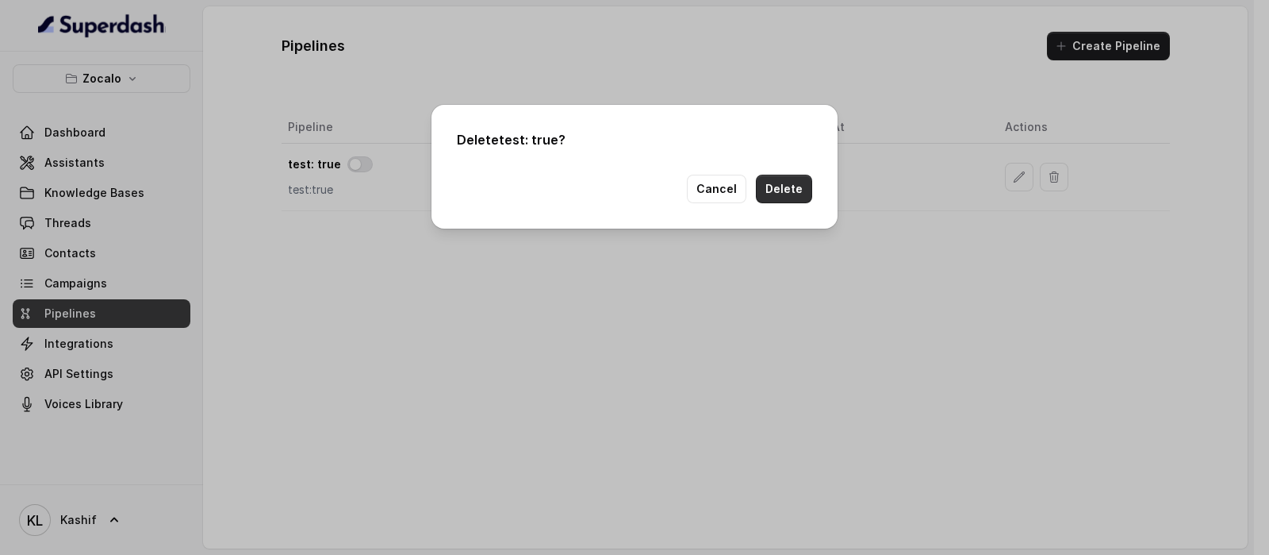
click at [785, 175] on button "Delete" at bounding box center [784, 189] width 56 height 29
